Goal: Find specific page/section: Find specific page/section

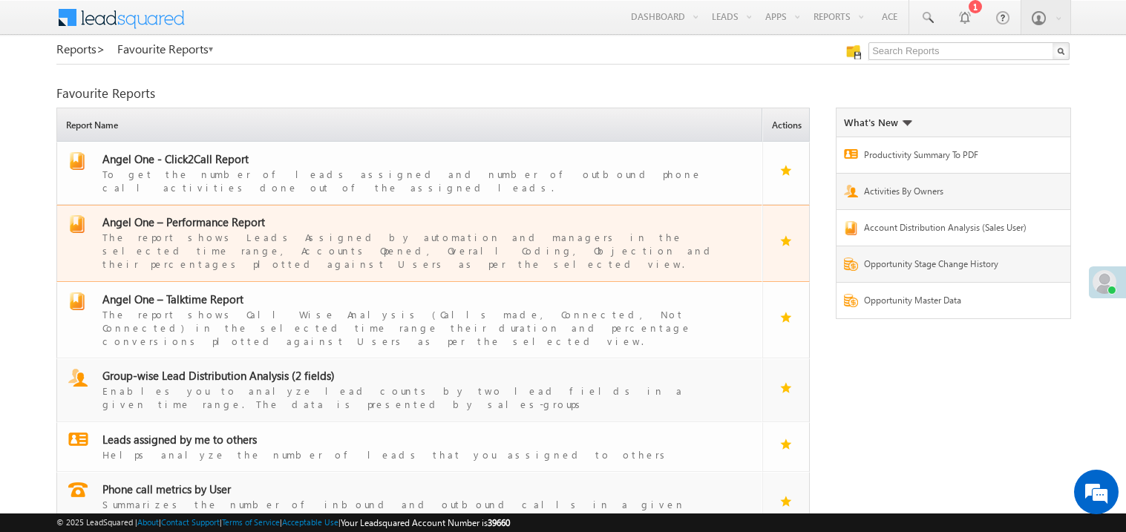
click at [219, 214] on span "Angel One – Performance Report" at bounding box center [183, 221] width 162 height 15
